Goal: Task Accomplishment & Management: Complete application form

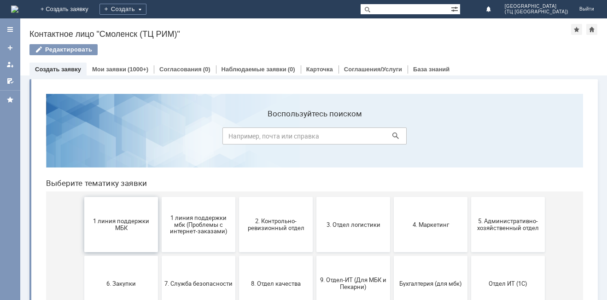
click at [126, 215] on button "1 линия поддержки МБК" at bounding box center [121, 224] width 74 height 55
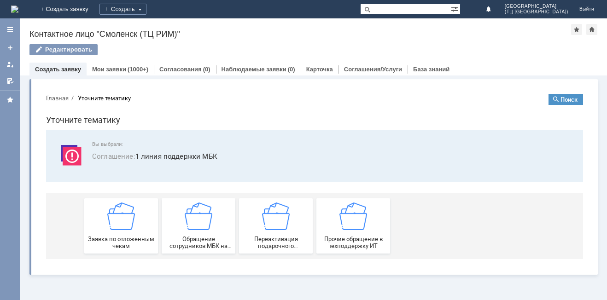
click at [126, 215] on img at bounding box center [121, 217] width 28 height 28
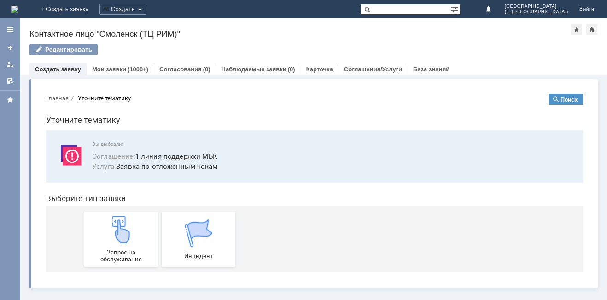
click at [126, 215] on link "Запрос на обслуживание" at bounding box center [121, 239] width 74 height 55
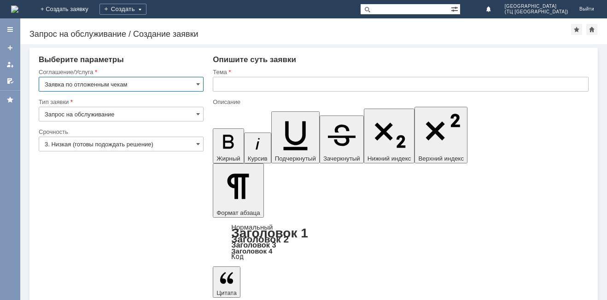
click at [222, 85] on input "text" at bounding box center [401, 84] width 376 height 15
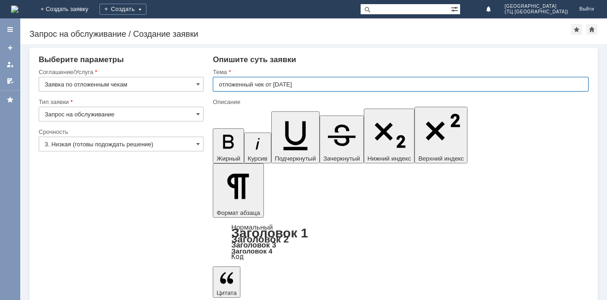
type input "отложенный чек от [DATE]"
